Goal: Find specific page/section: Find specific page/section

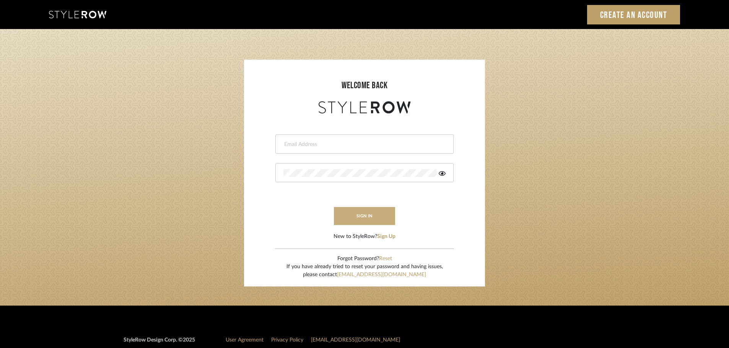
type input "[EMAIL_ADDRESS][DOMAIN_NAME]"
click at [363, 211] on button "sign in" at bounding box center [364, 216] width 61 height 18
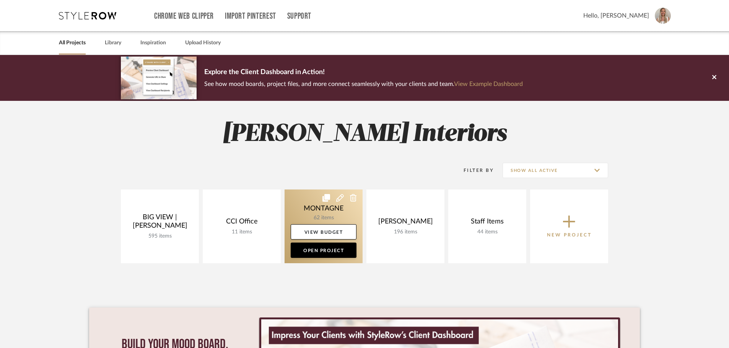
click at [316, 204] on link at bounding box center [323, 227] width 78 height 74
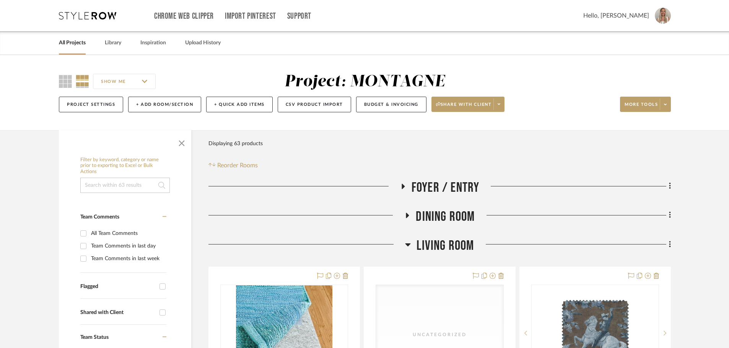
click at [403, 241] on div at bounding box center [306, 248] width 197 height 20
click at [409, 242] on icon at bounding box center [408, 244] width 6 height 9
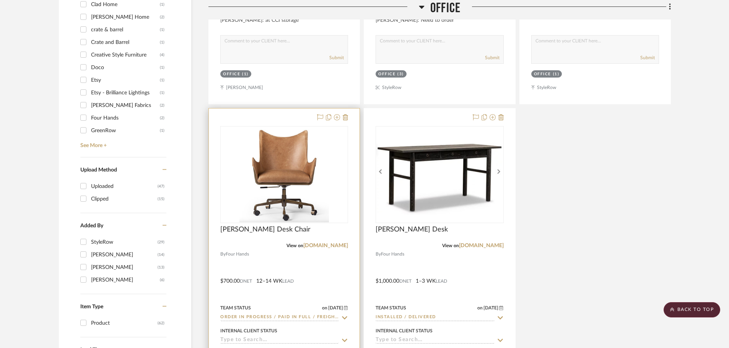
scroll to position [879, 0]
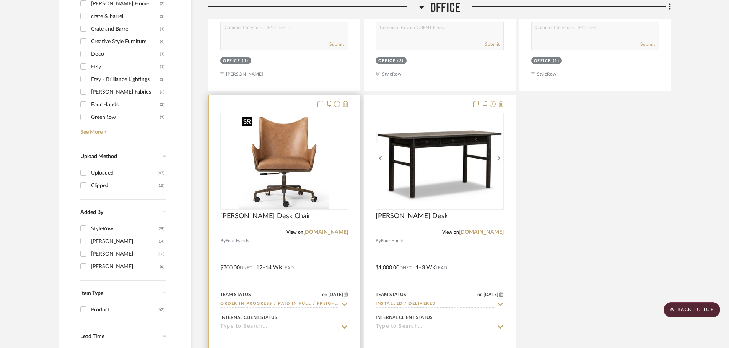
click at [294, 153] on img "0" at bounding box center [283, 162] width 89 height 96
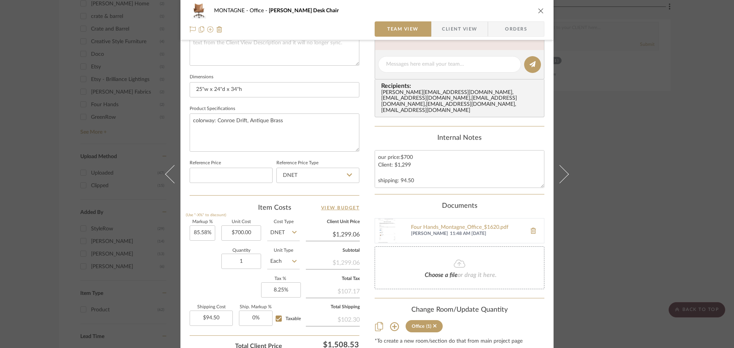
scroll to position [364, 0]
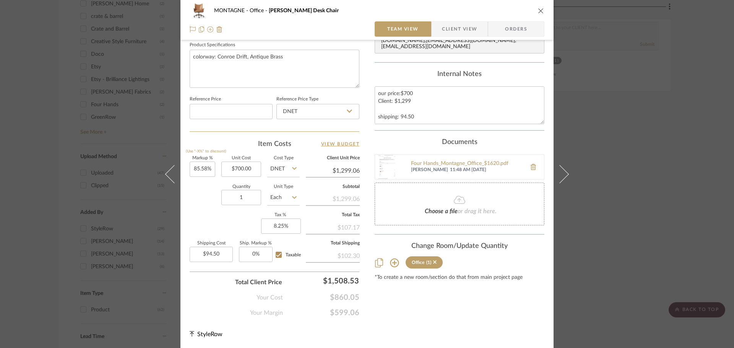
click at [608, 78] on div "MONTAGNE Office Truman Desk Chair Team View Client View Orders Team-Facing Deta…" at bounding box center [367, 174] width 734 height 348
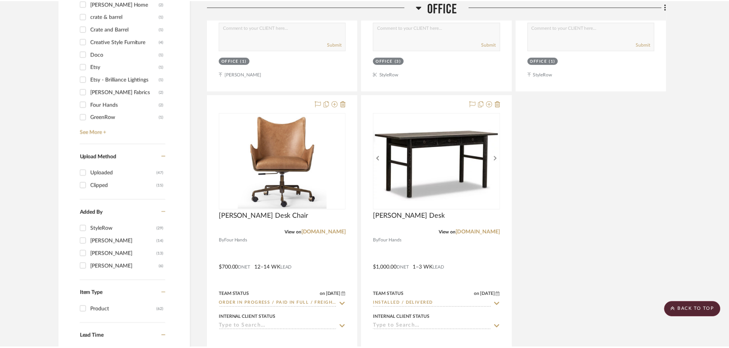
scroll to position [879, 0]
